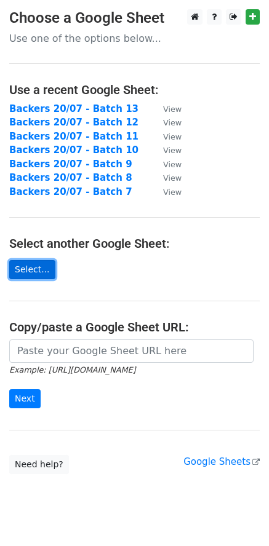
click at [40, 267] on link "Select..." at bounding box center [32, 269] width 46 height 19
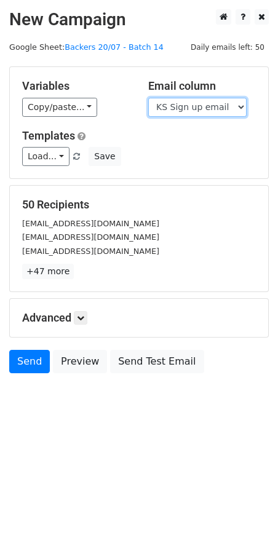
click at [197, 104] on select "Scheduled Backer Number Backer UID Backer Name KS Sign up email Reward Title Bi…" at bounding box center [197, 107] width 98 height 19
select select "Email"
click at [148, 98] on select "Scheduled Backer Number Backer UID Backer Name KS Sign up email Reward Title Bi…" at bounding box center [197, 107] width 98 height 19
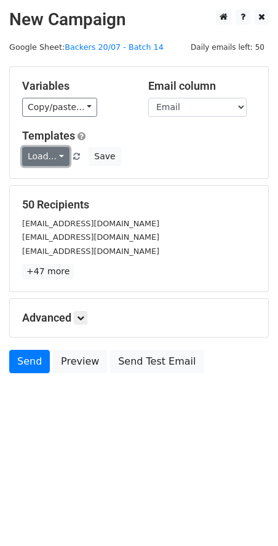
click at [42, 161] on link "Load..." at bounding box center [45, 156] width 47 height 19
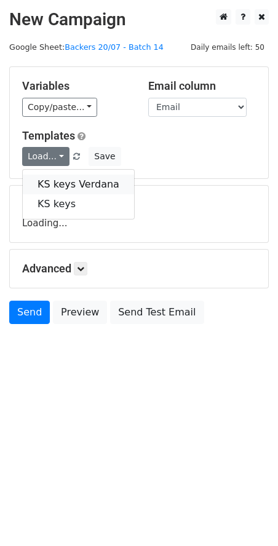
click at [45, 183] on link "KS keys Verdana" at bounding box center [78, 184] width 111 height 20
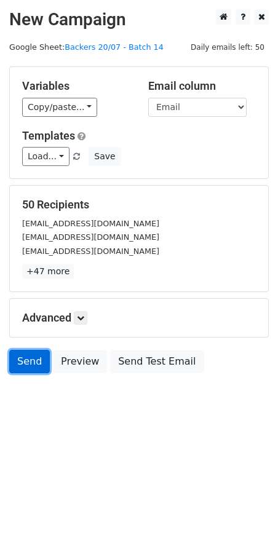
click at [29, 358] on link "Send" at bounding box center [29, 361] width 41 height 23
